Goal: Transaction & Acquisition: Purchase product/service

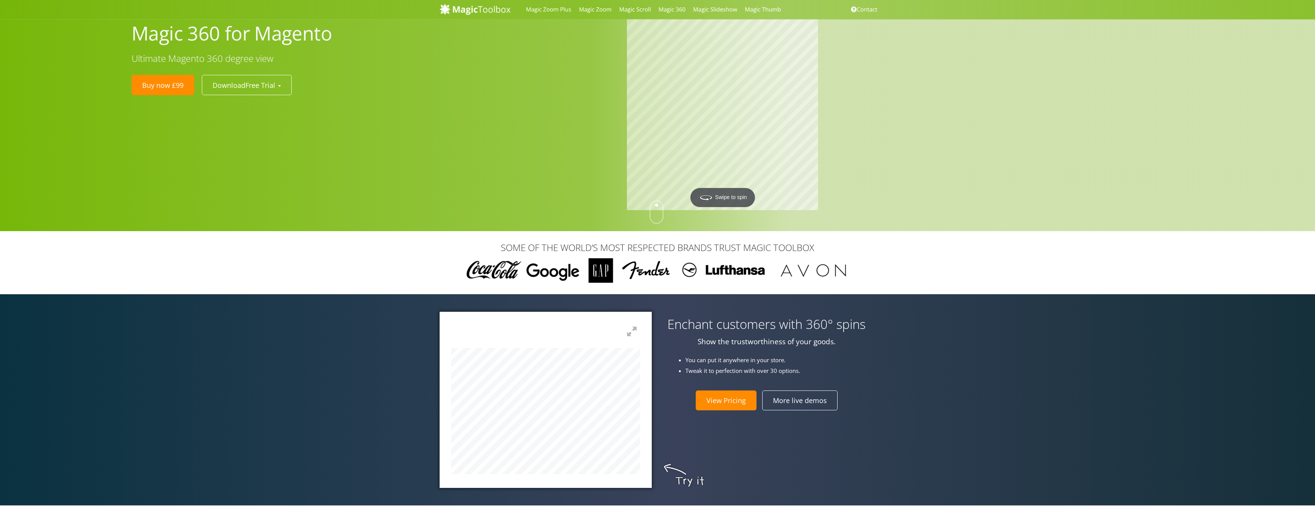
click at [578, 113] on div "Magic 360 for Magento Ultimate Magento 360 degree view Buy now £99 Download Fre…" at bounding box center [657, 115] width 1315 height 231
click at [877, 117] on div at bounding box center [918, 115] width 595 height 193
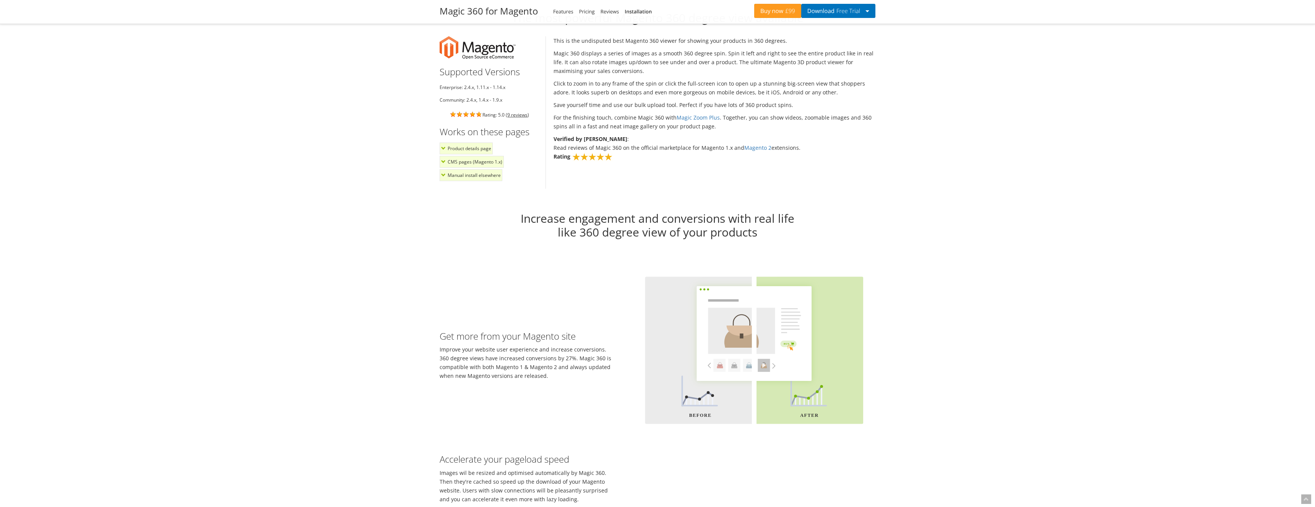
scroll to position [897, 0]
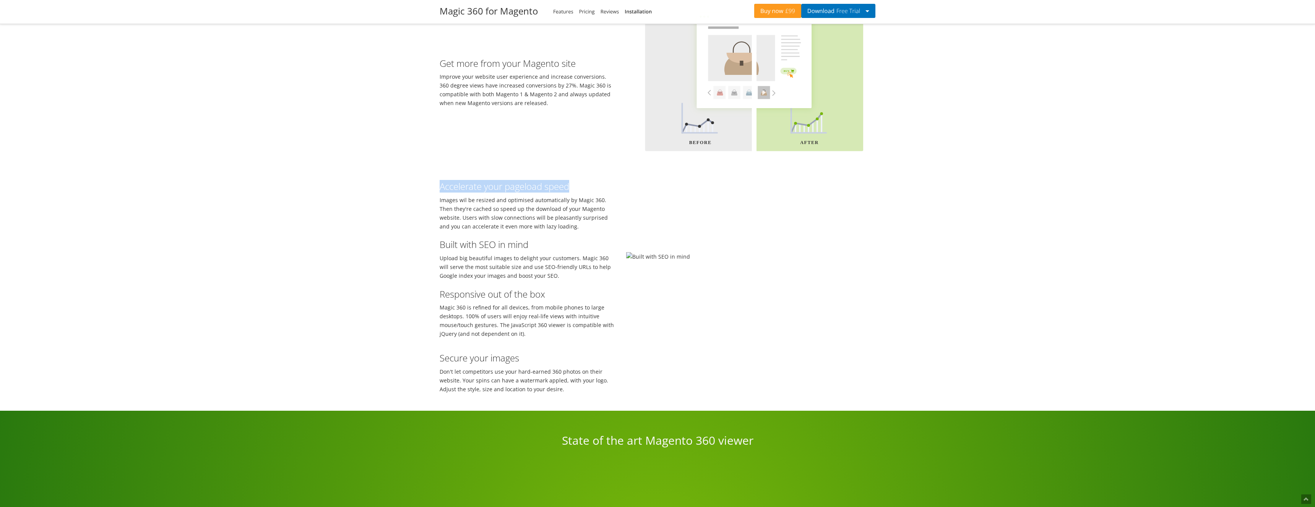
drag, startPoint x: 446, startPoint y: 254, endPoint x: 605, endPoint y: 252, distance: 158.7
click at [607, 192] on h3 "Accelerate your pageload speed" at bounding box center [527, 187] width 175 height 10
click at [572, 192] on h3 "Accelerate your pageload speed" at bounding box center [527, 187] width 175 height 10
drag, startPoint x: 577, startPoint y: 254, endPoint x: 402, endPoint y: 255, distance: 175.5
click at [417, 256] on div "Increase engagement and conversions with real life like 360 degree view of your…" at bounding box center [657, 169] width 1315 height 484
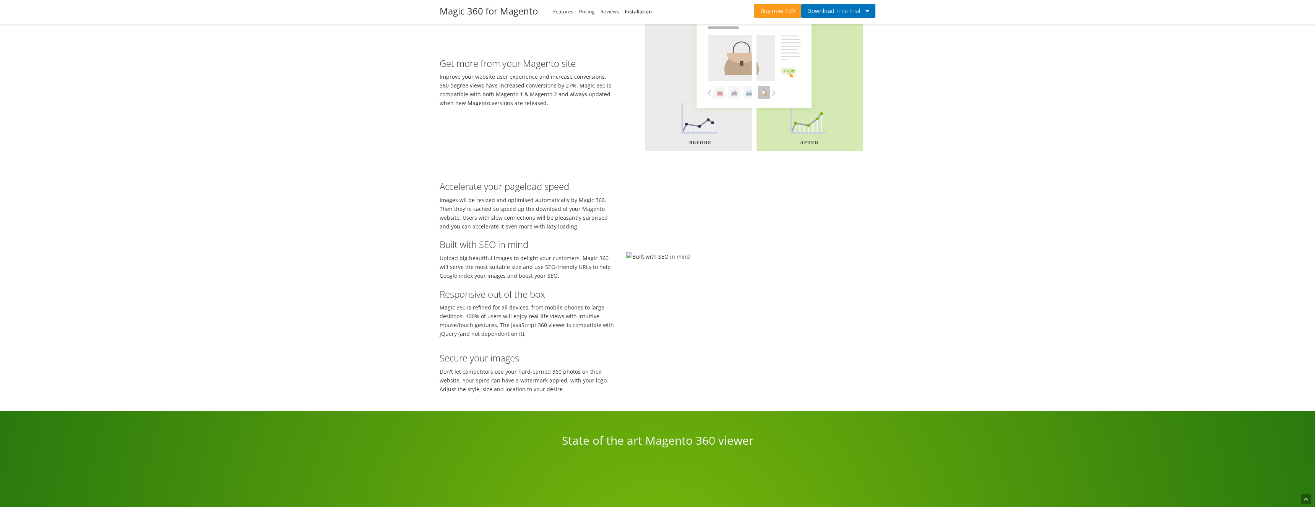
click at [558, 231] on div "Accelerate your pageload speed Images wil be resized and optimised automaticall…" at bounding box center [527, 202] width 187 height 57
drag, startPoint x: 567, startPoint y: 254, endPoint x: 399, endPoint y: 253, distance: 167.8
click at [406, 251] on div "Increase engagement and conversions with real life like 360 degree view of your…" at bounding box center [657, 169] width 1315 height 484
click at [545, 231] on div "Accelerate your pageload speed Images wil be resized and optimised automaticall…" at bounding box center [527, 202] width 187 height 57
drag, startPoint x: 447, startPoint y: 250, endPoint x: 415, endPoint y: 252, distance: 31.8
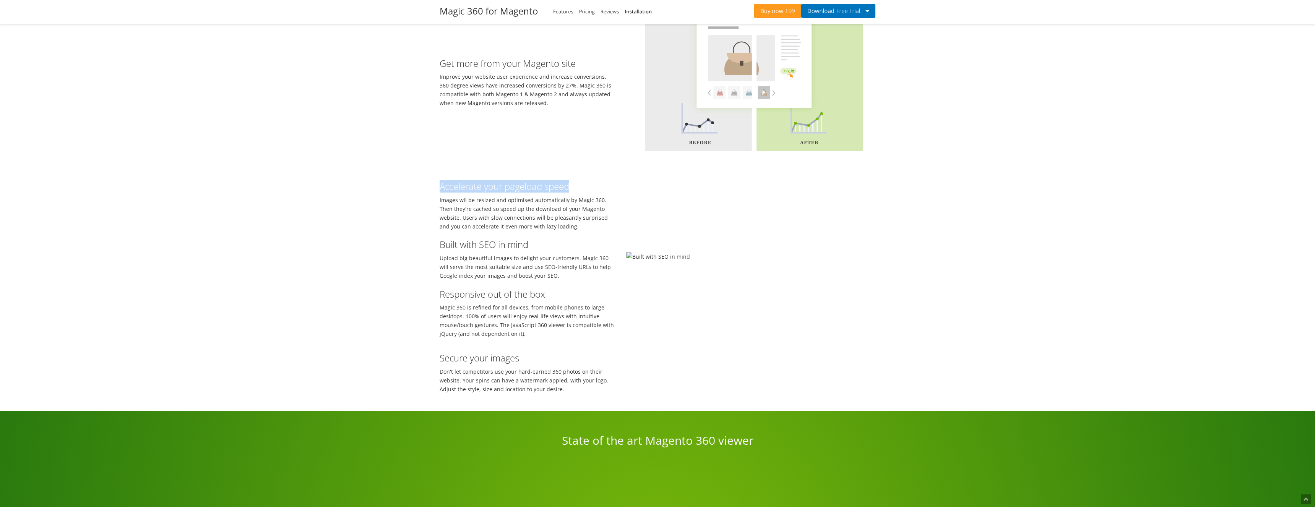
click at [416, 252] on div "Increase engagement and conversions with real life like 360 degree view of your…" at bounding box center [657, 169] width 1315 height 484
click at [550, 231] on div "Accelerate your pageload speed Images wil be resized and optimised automaticall…" at bounding box center [527, 202] width 187 height 57
drag, startPoint x: 437, startPoint y: 245, endPoint x: 490, endPoint y: 253, distance: 53.7
click at [413, 246] on div "Increase engagement and conversions with real life like 360 degree view of your…" at bounding box center [657, 169] width 1315 height 484
drag, startPoint x: 537, startPoint y: 257, endPoint x: 548, endPoint y: 260, distance: 11.4
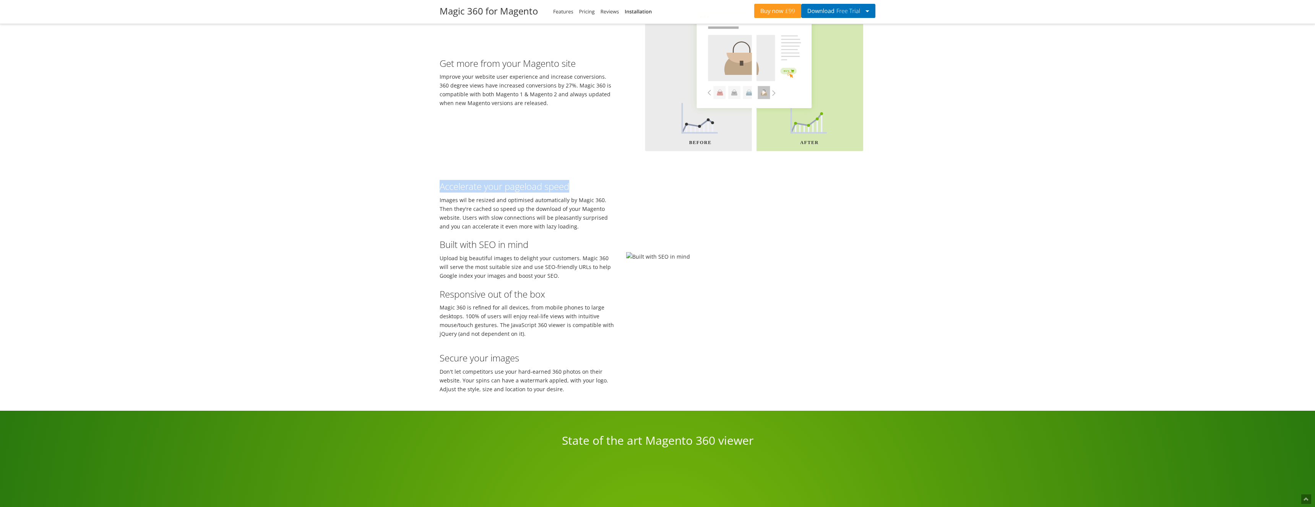
click at [538, 192] on h3 "Accelerate your pageload speed" at bounding box center [527, 187] width 175 height 10
drag, startPoint x: 576, startPoint y: 249, endPoint x: 440, endPoint y: 250, distance: 136.5
click at [437, 231] on div "Accelerate your pageload speed Images wil be resized and optimised automaticall…" at bounding box center [527, 202] width 187 height 57
click at [550, 192] on h3 "Accelerate your pageload speed" at bounding box center [527, 187] width 175 height 10
drag, startPoint x: 433, startPoint y: 244, endPoint x: 417, endPoint y: 245, distance: 15.3
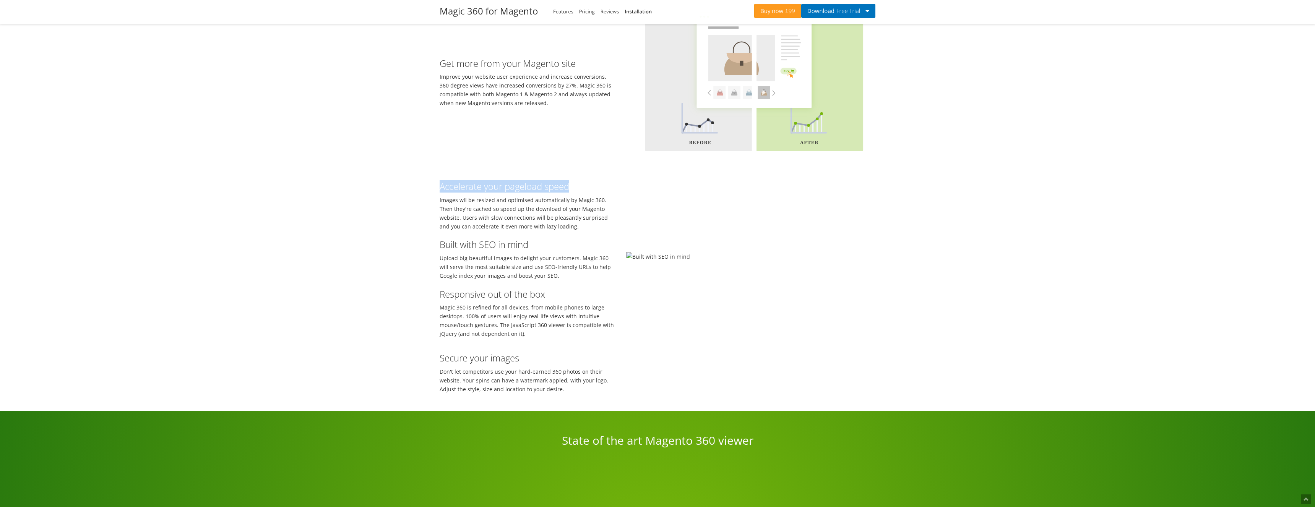
click at [426, 244] on div "Increase engagement and conversions with real life like 360 degree view of your…" at bounding box center [657, 169] width 1315 height 484
drag, startPoint x: 552, startPoint y: 250, endPoint x: 605, endPoint y: 251, distance: 52.8
click at [553, 192] on h3 "Accelerate your pageload speed" at bounding box center [527, 187] width 175 height 10
drag, startPoint x: 589, startPoint y: 248, endPoint x: 424, endPoint y: 245, distance: 165.2
click at [422, 245] on div "Increase engagement and conversions with real life like 360 degree view of your…" at bounding box center [657, 169] width 1315 height 484
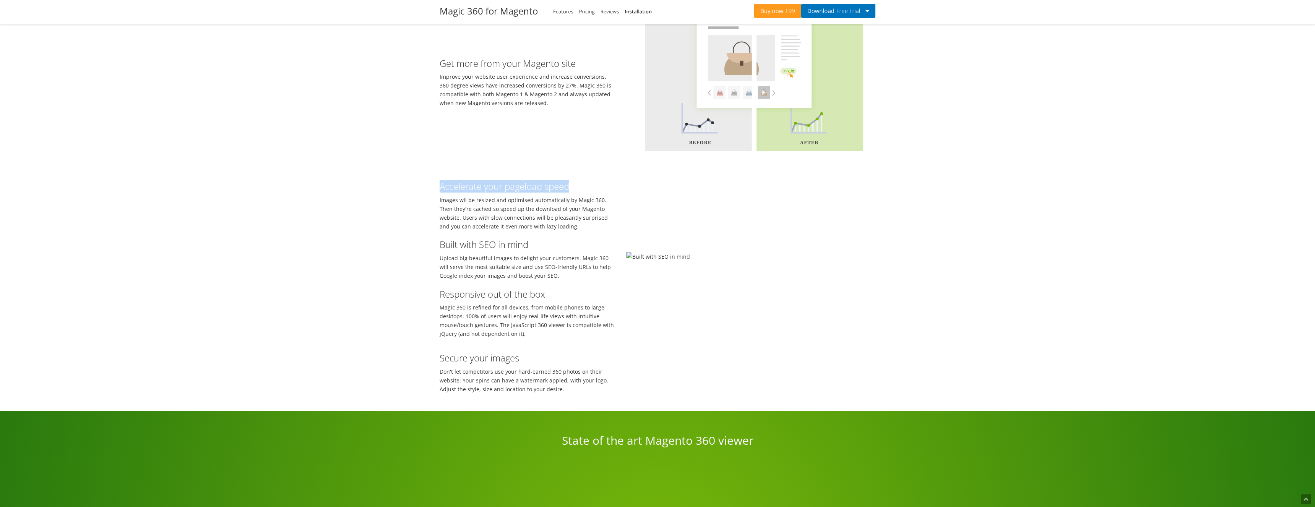
drag, startPoint x: 566, startPoint y: 253, endPoint x: 578, endPoint y: 254, distance: 11.5
click at [567, 192] on h3 "Accelerate your pageload speed" at bounding box center [527, 187] width 175 height 10
drag, startPoint x: 602, startPoint y: 251, endPoint x: 417, endPoint y: 248, distance: 185.1
click at [421, 247] on div "Increase engagement and conversions with real life like 360 degree view of your…" at bounding box center [657, 169] width 1315 height 484
click at [580, 192] on h3 "Accelerate your pageload speed" at bounding box center [527, 187] width 175 height 10
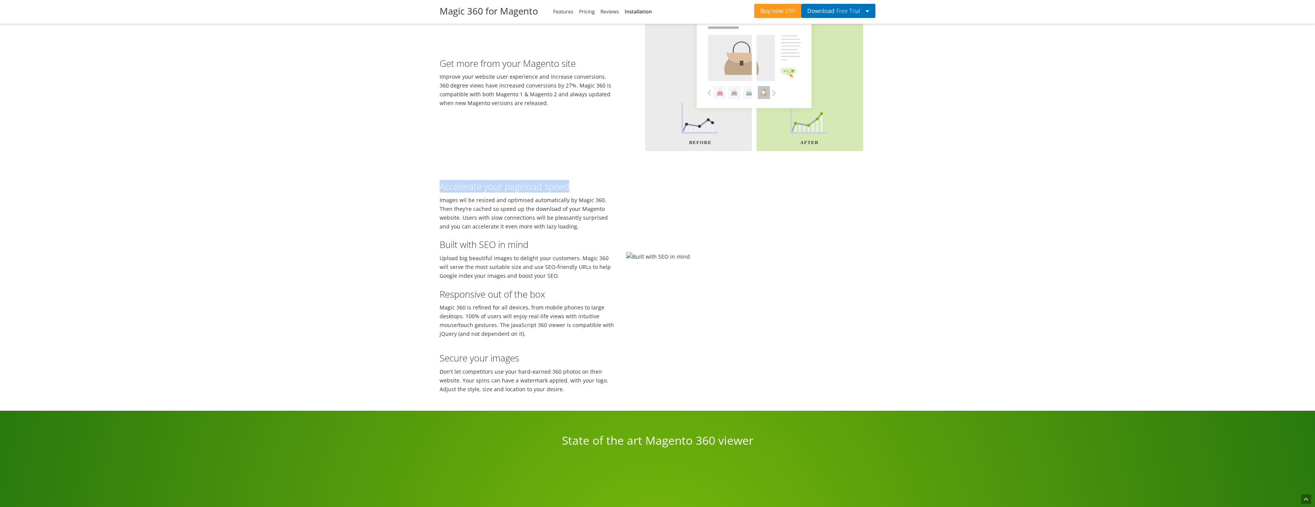
drag, startPoint x: 599, startPoint y: 252, endPoint x: 320, endPoint y: 247, distance: 278.7
click at [340, 247] on div "Increase engagement and conversions with real life like 360 degree view of your…" at bounding box center [657, 169] width 1315 height 484
click at [591, 231] on div "Accelerate your pageload speed Images wil be resized and optimised automaticall…" at bounding box center [527, 202] width 187 height 57
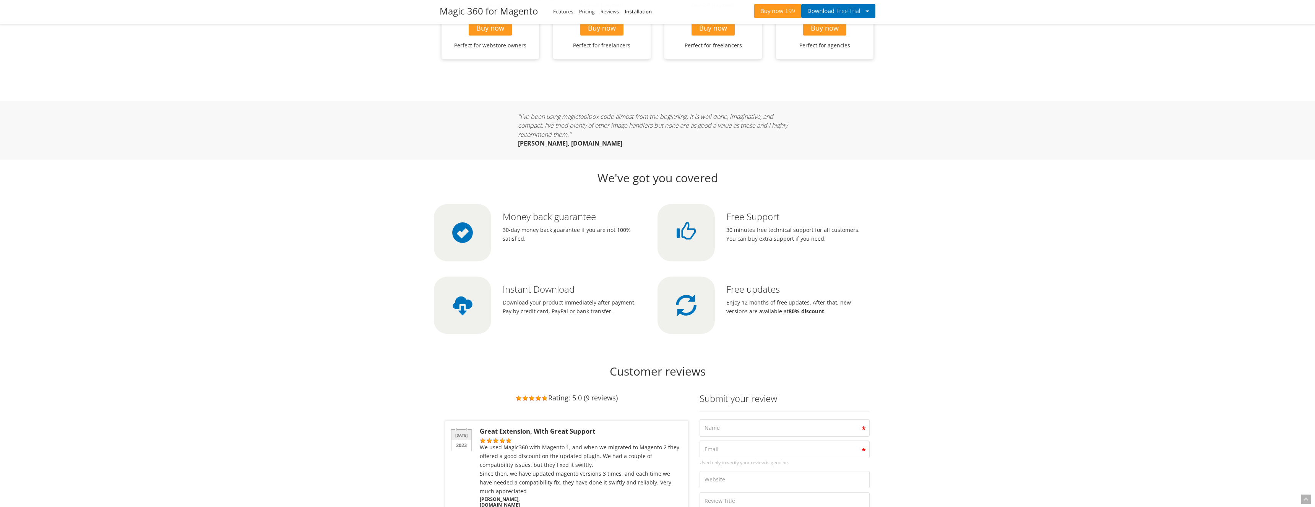
scroll to position [1833, 0]
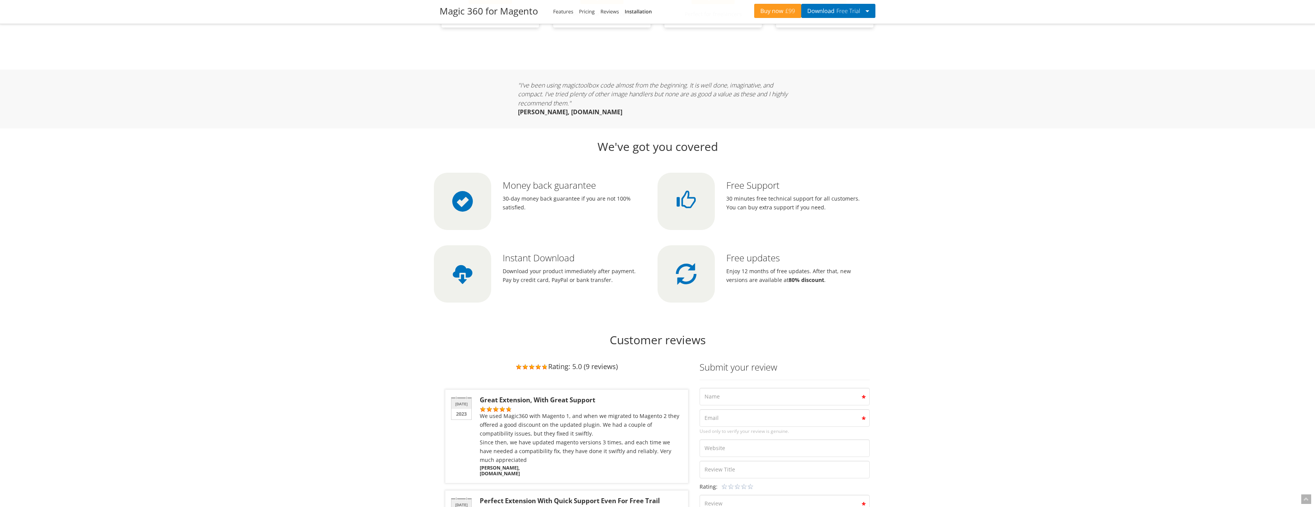
drag, startPoint x: 717, startPoint y: 258, endPoint x: 671, endPoint y: 259, distance: 46.3
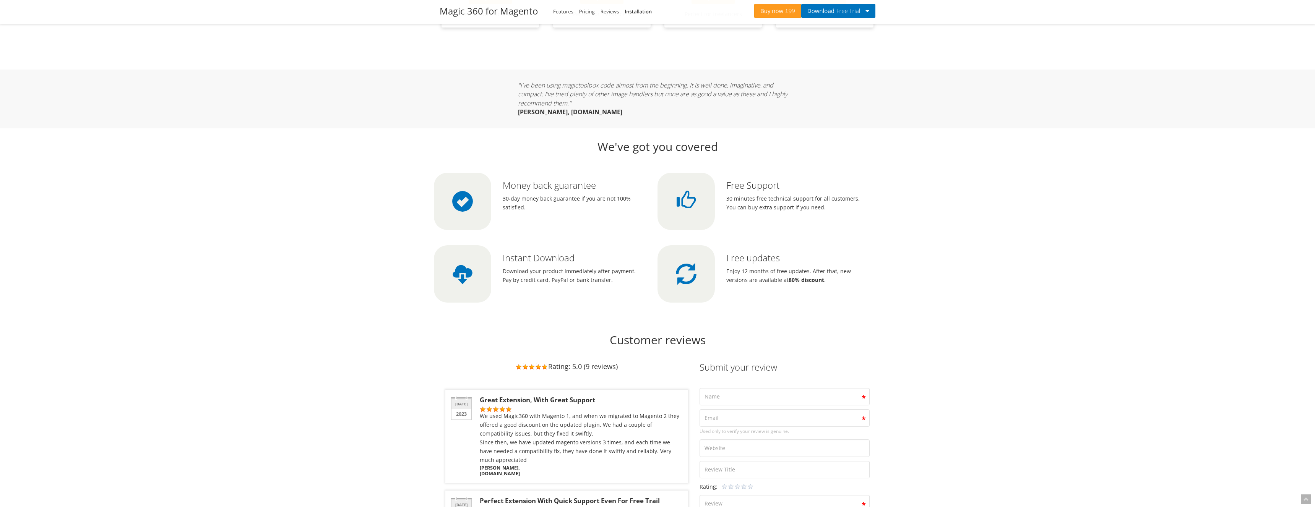
drag, startPoint x: 714, startPoint y: 256, endPoint x: 672, endPoint y: 256, distance: 41.3
drag, startPoint x: 703, startPoint y: 255, endPoint x: 712, endPoint y: 257, distance: 9.0
drag, startPoint x: 718, startPoint y: 255, endPoint x: 676, endPoint y: 255, distance: 41.3
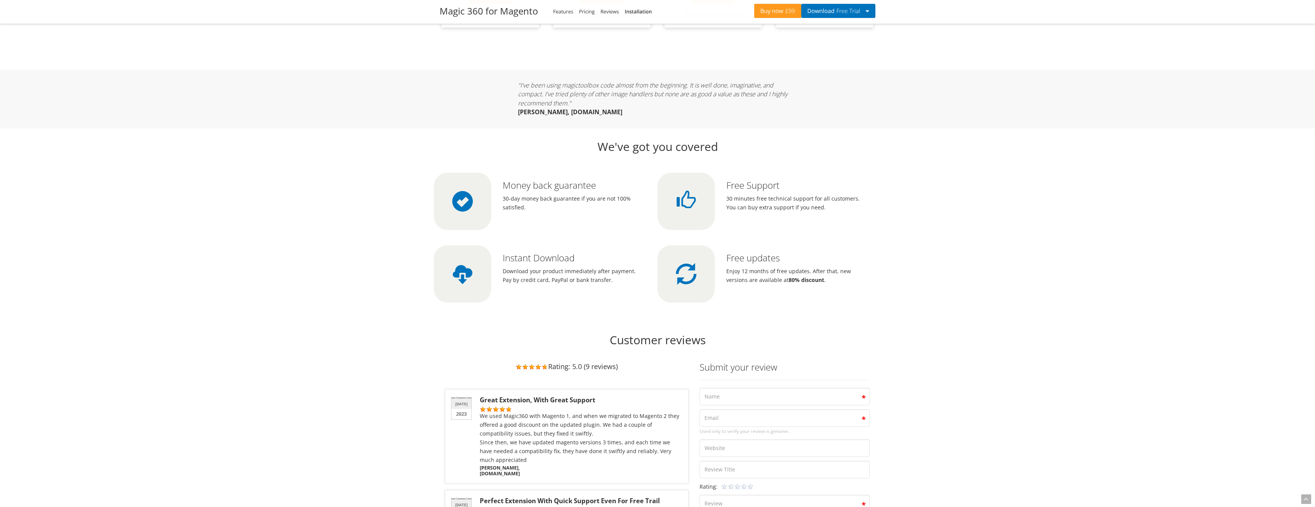
drag, startPoint x: 671, startPoint y: 253, endPoint x: 713, endPoint y: 256, distance: 42.2
drag, startPoint x: 714, startPoint y: 250, endPoint x: 708, endPoint y: 250, distance: 6.1
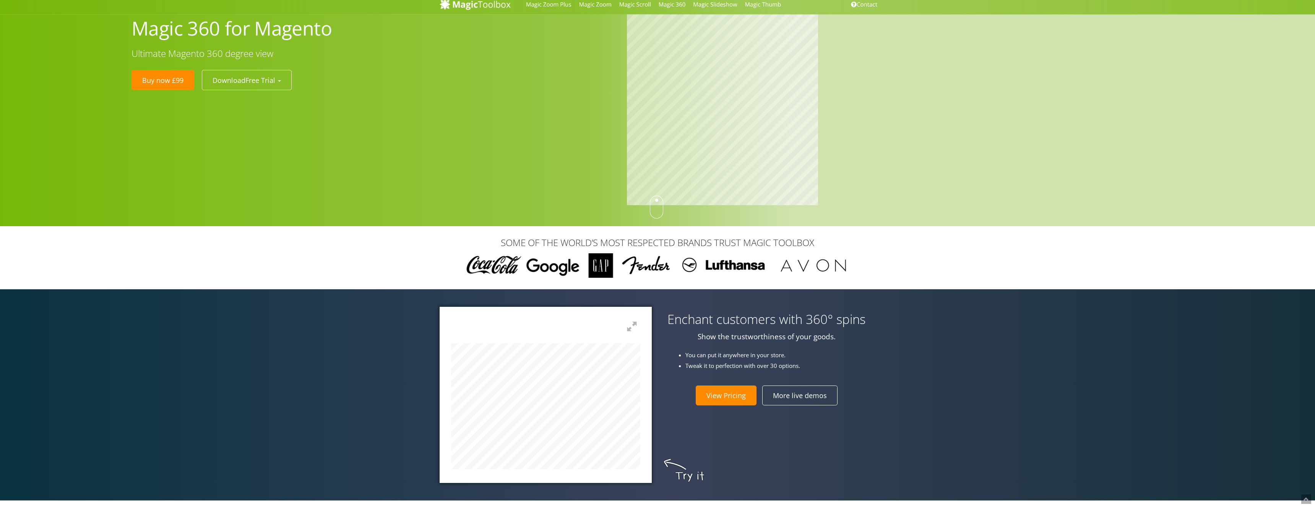
scroll to position [0, 0]
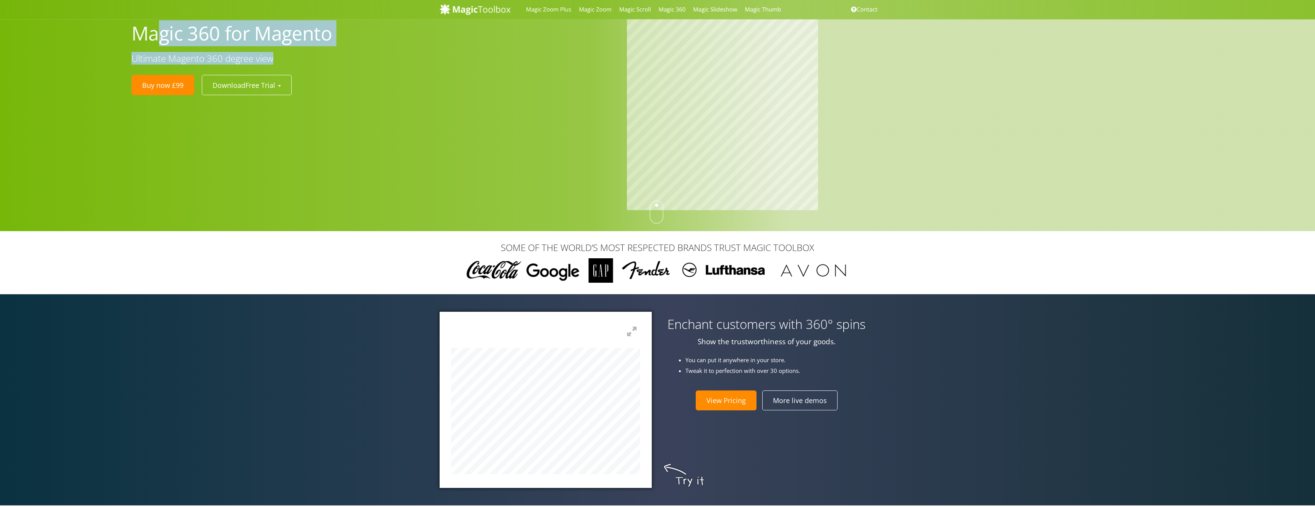
drag, startPoint x: 289, startPoint y: 55, endPoint x: 144, endPoint y: 41, distance: 146.0
click at [144, 41] on div "Magic 360 for Magento Ultimate Magento 360 degree view Buy now £99 Download Fre…" at bounding box center [373, 56] width 495 height 86
click at [208, 44] on h1 "Magic 360 for Magento" at bounding box center [374, 33] width 484 height 25
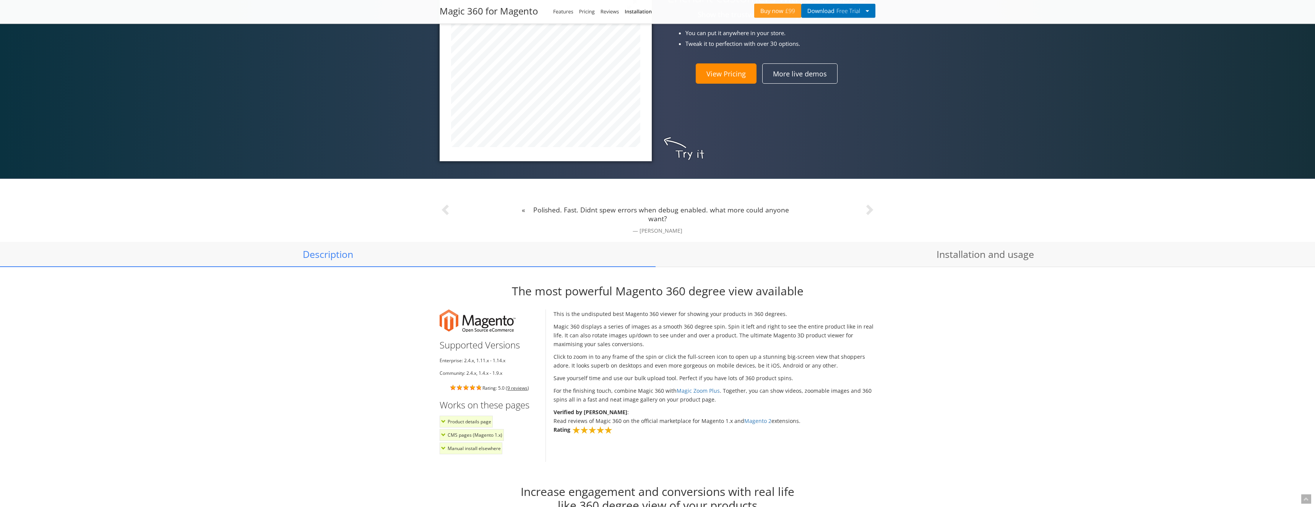
scroll to position [351, 0]
click at [743, 76] on link "View Pricing" at bounding box center [726, 73] width 61 height 20
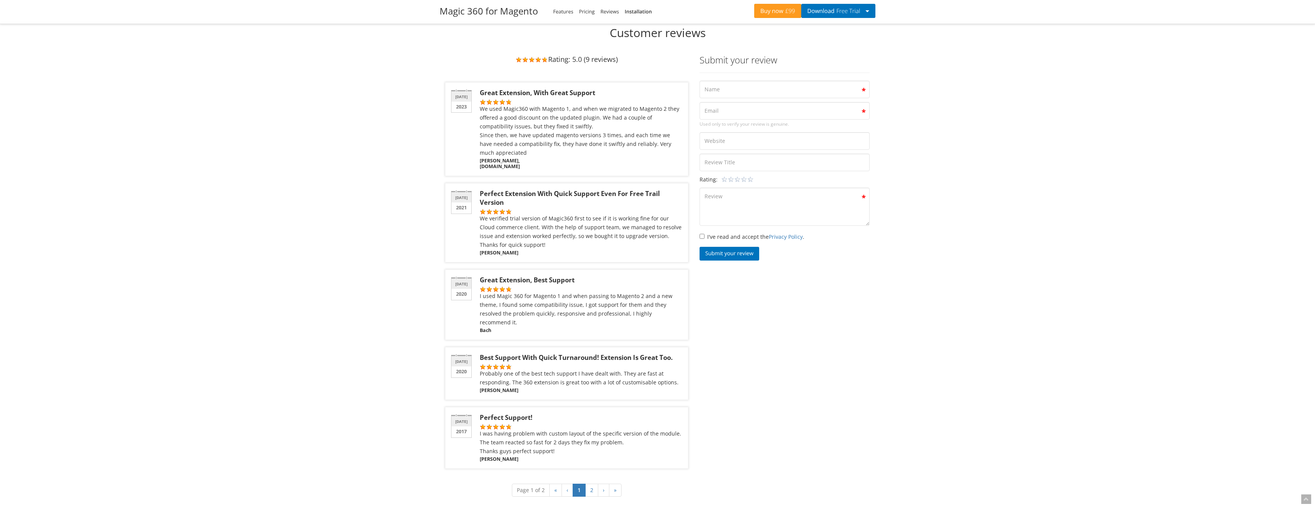
drag, startPoint x: 528, startPoint y: 235, endPoint x: 516, endPoint y: 169, distance: 66.8
drag, startPoint x: 533, startPoint y: 237, endPoint x: 463, endPoint y: 120, distance: 136.8
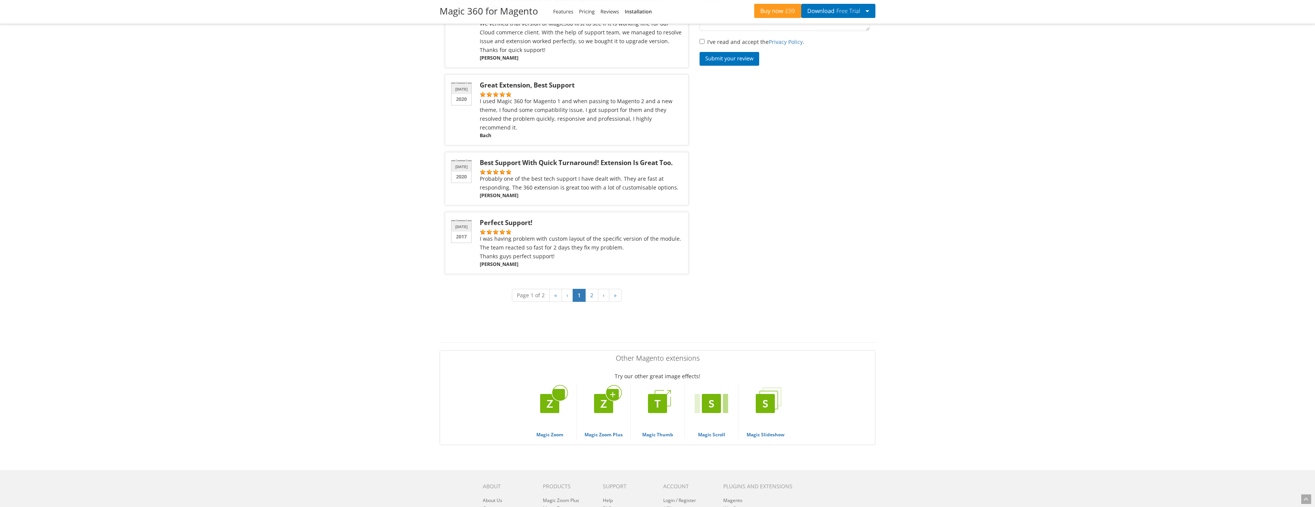
scroll to position [2569, 0]
